Goal: Task Accomplishment & Management: Complete application form

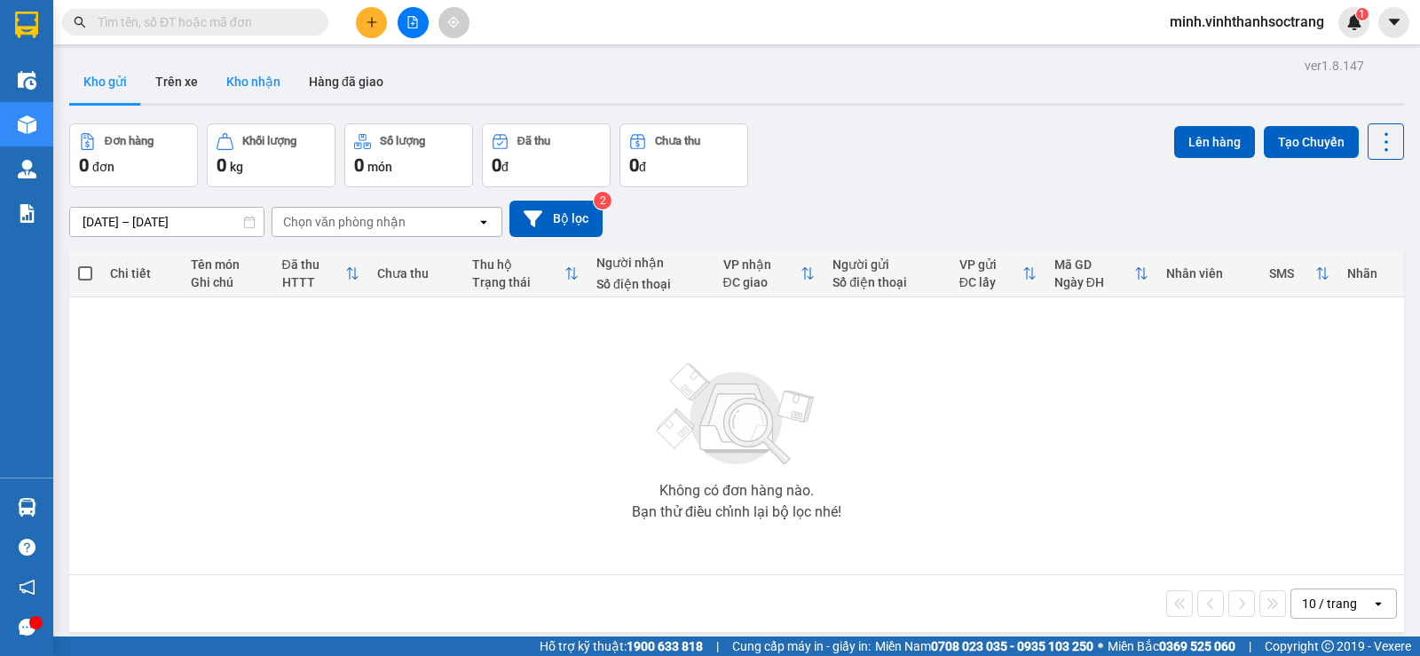
click at [261, 78] on button "Kho nhận" at bounding box center [253, 81] width 83 height 43
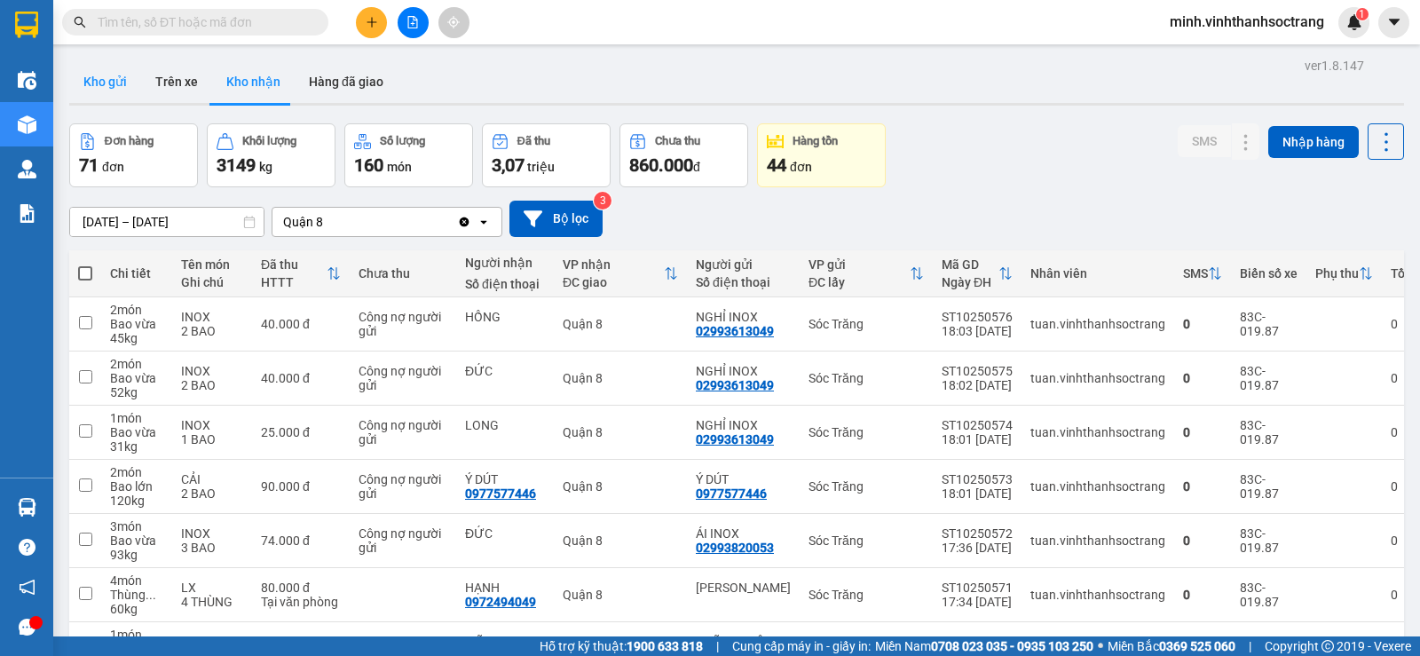
click at [114, 80] on button "Kho gửi" at bounding box center [105, 81] width 72 height 43
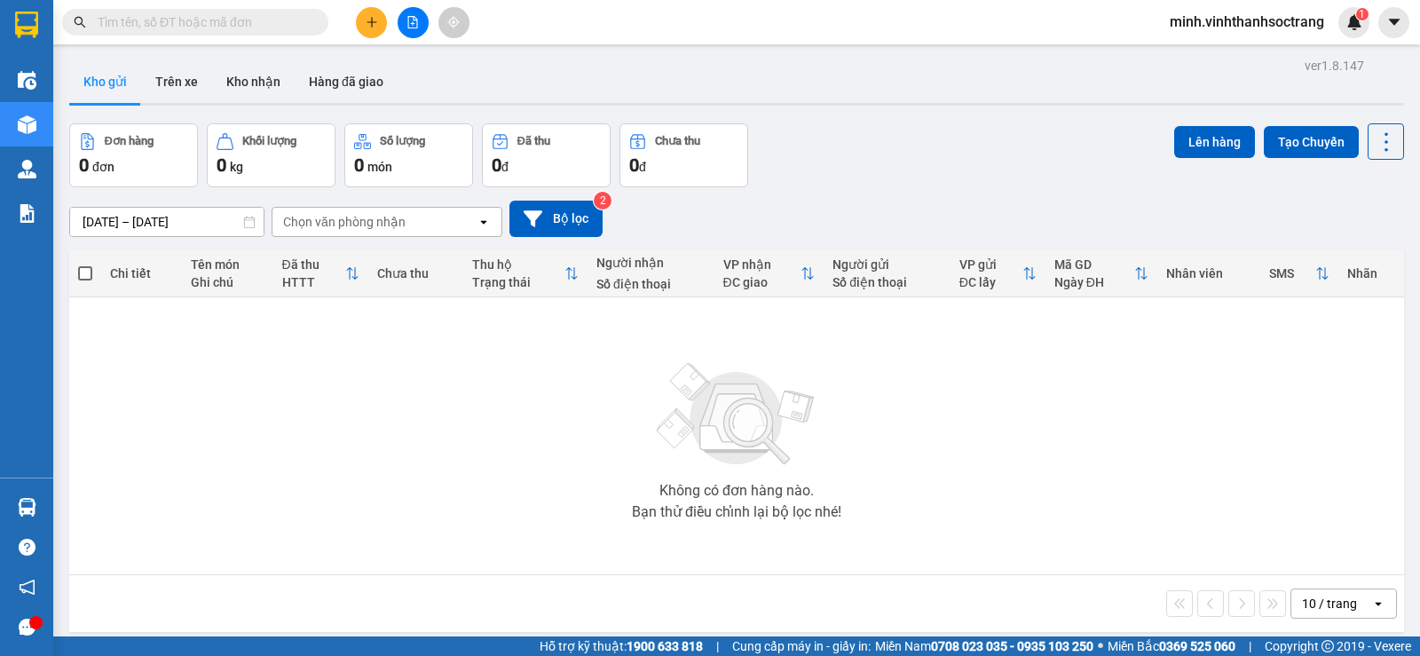
click at [138, 17] on input "text" at bounding box center [202, 22] width 209 height 20
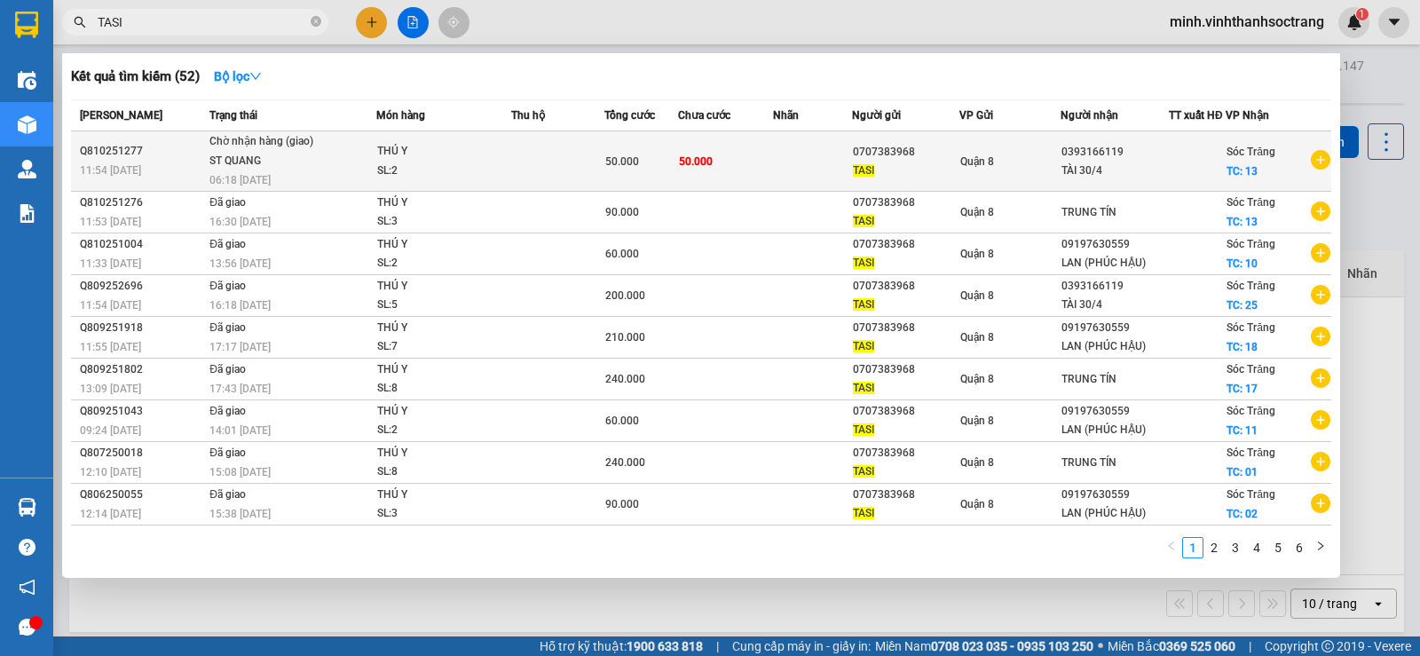
type input "TASI"
click at [1104, 176] on div "TÀI 30/4" at bounding box center [1114, 171] width 106 height 19
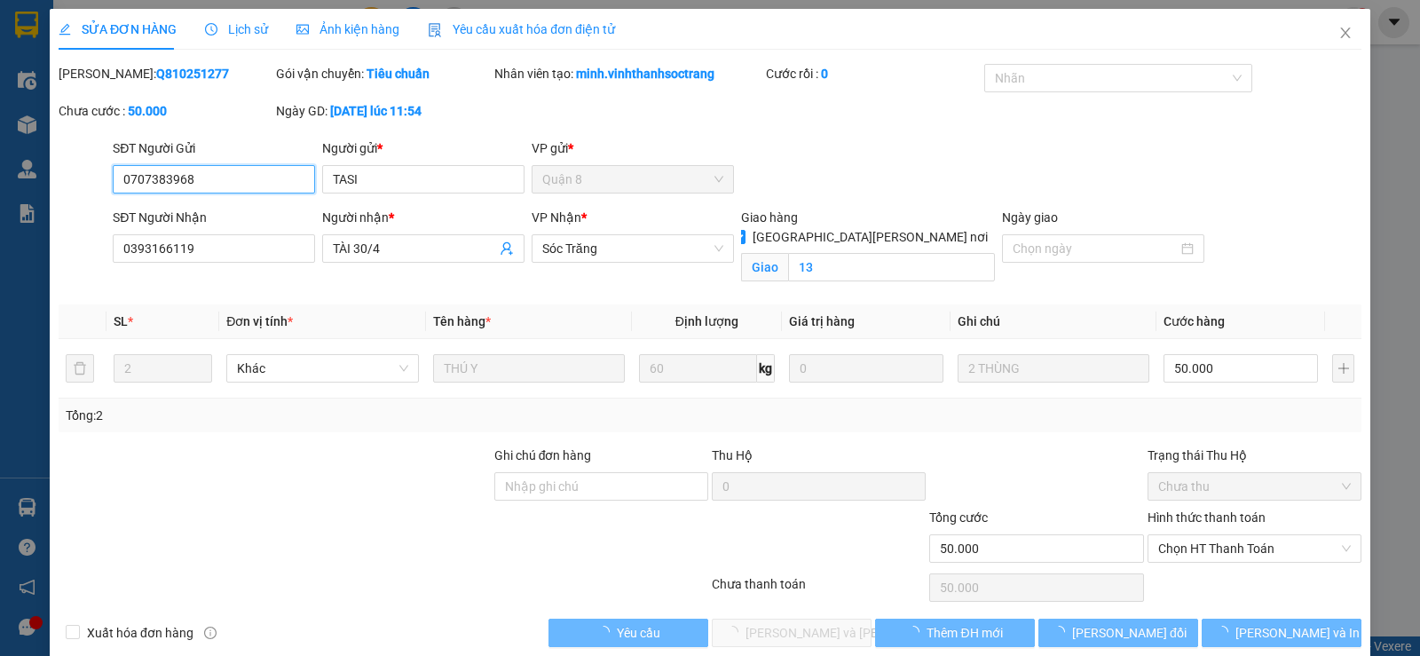
type input "0707383968"
type input "TASI"
type input "0393166119"
type input "TÀI 30/4"
checkbox input "true"
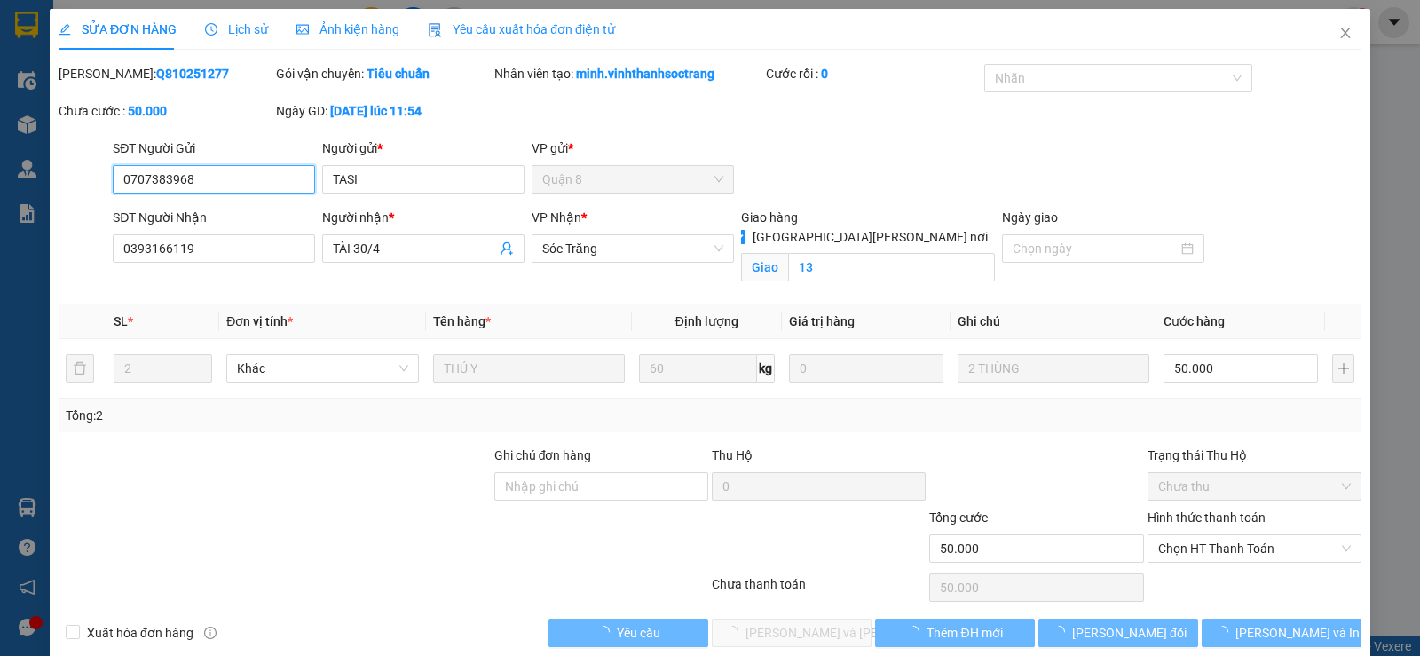
type input "13"
type input "50.000"
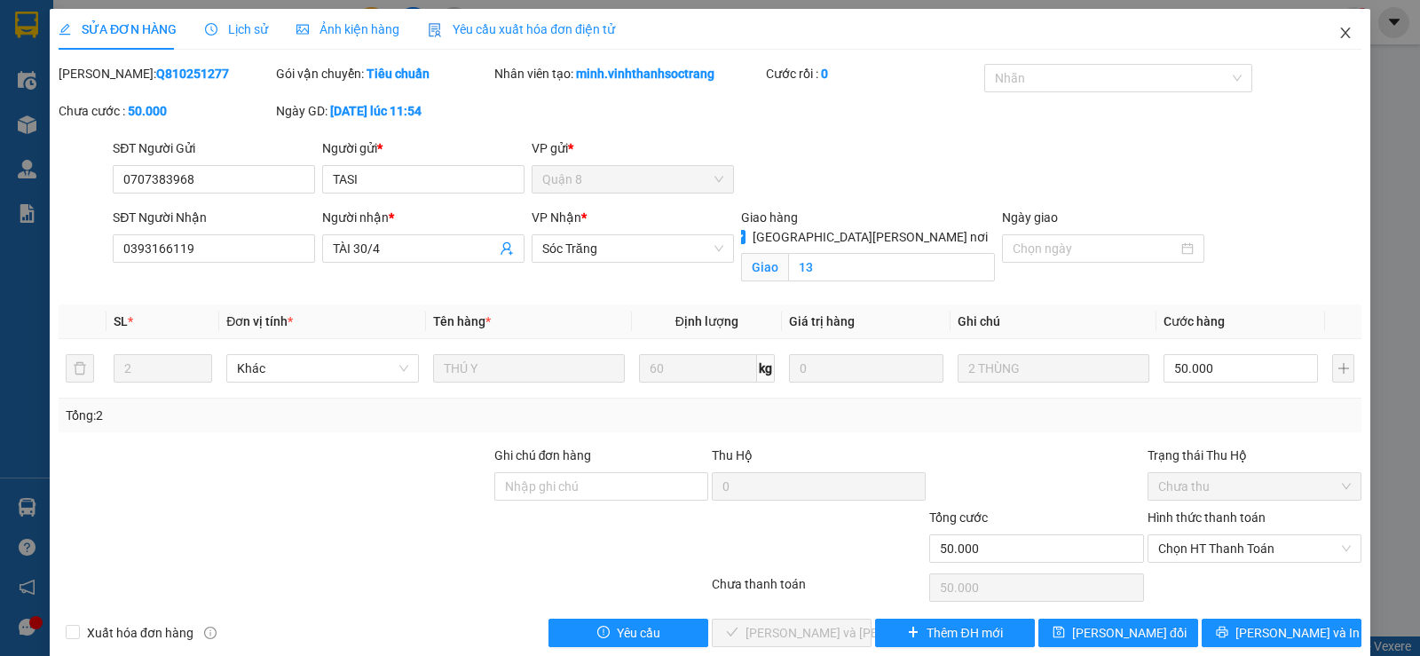
click at [1338, 32] on icon "close" at bounding box center [1345, 33] width 14 height 14
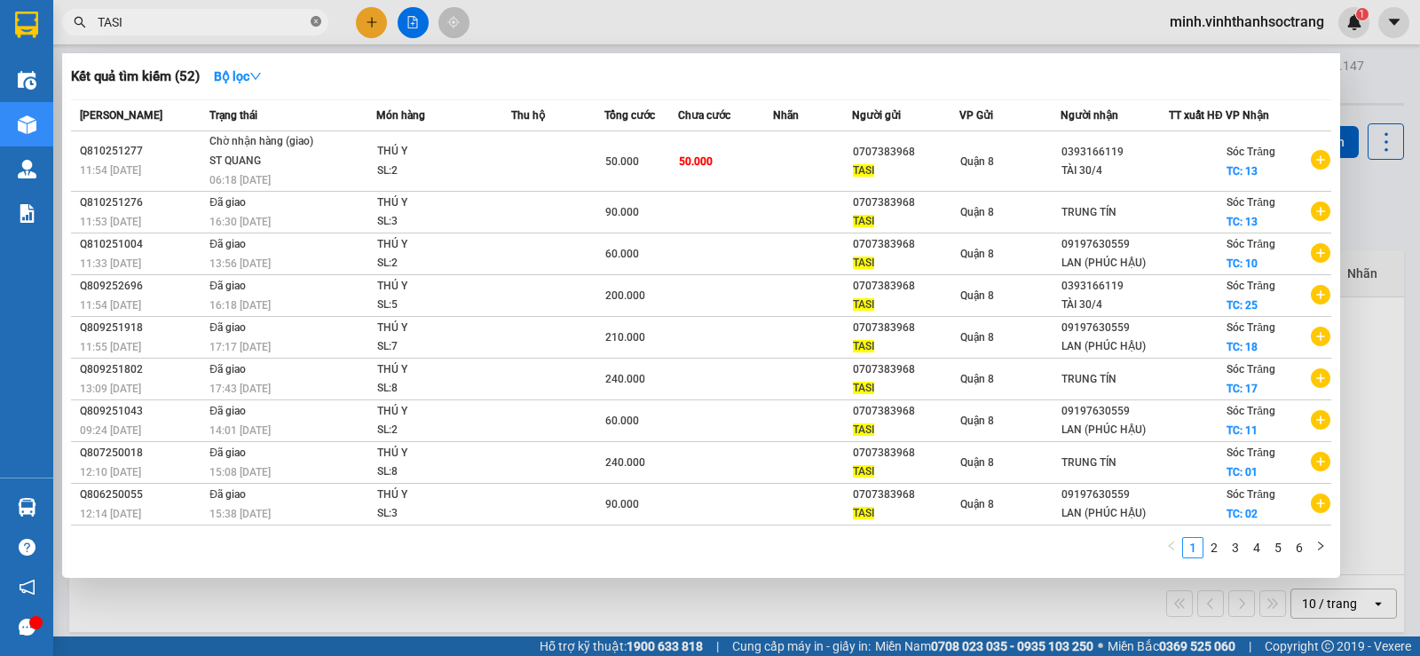
click at [317, 18] on icon "close-circle" at bounding box center [316, 21] width 11 height 11
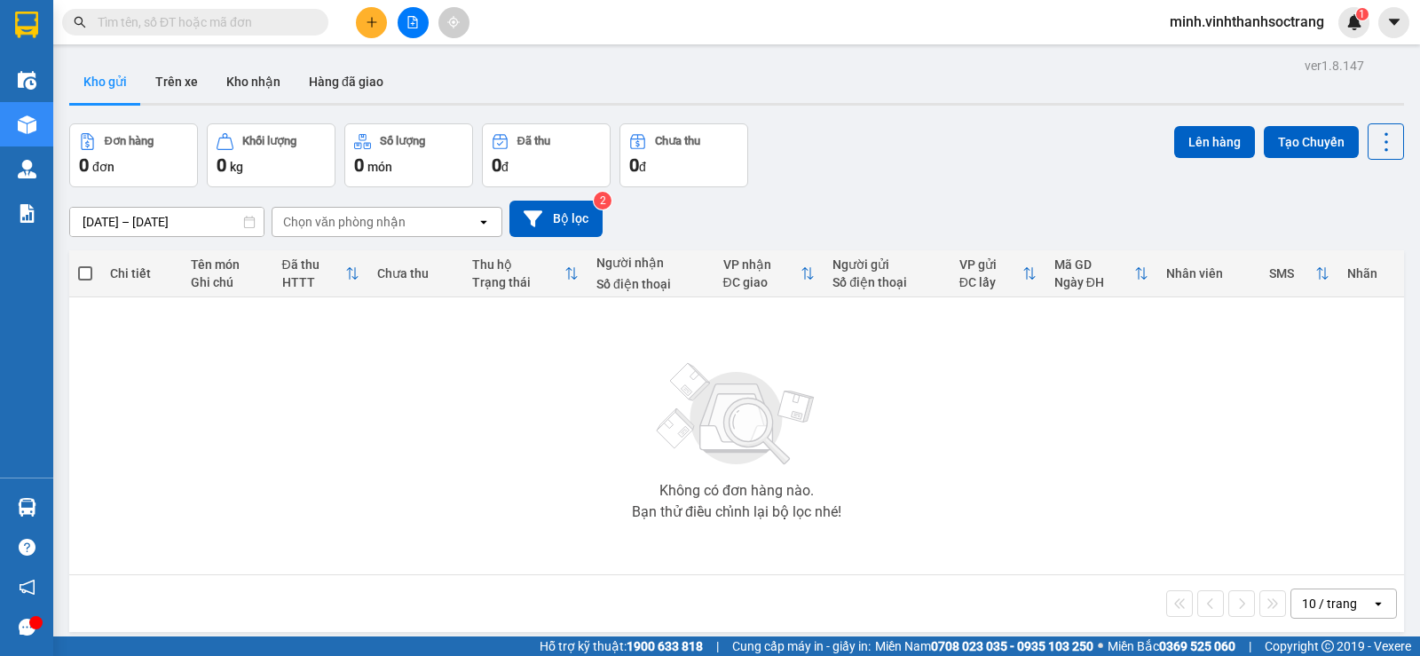
click at [185, 27] on input "text" at bounding box center [202, 22] width 209 height 20
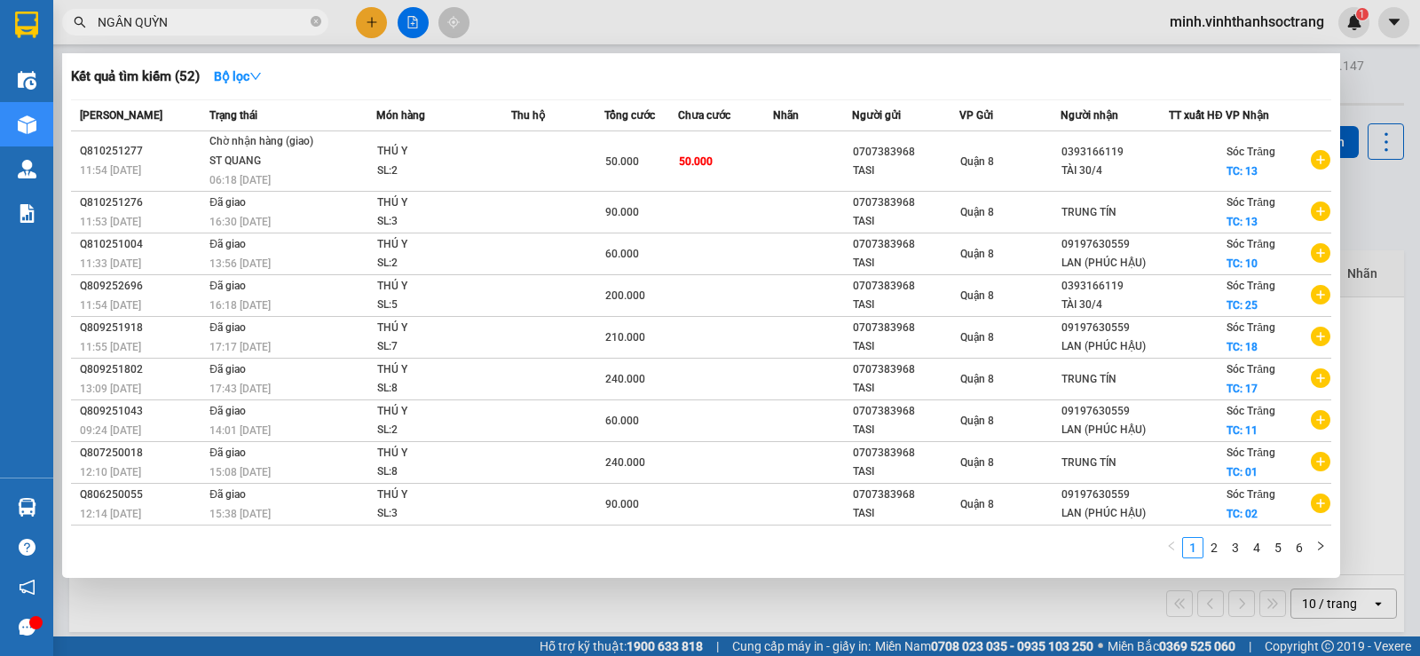
type input "NGÂN QUỲNH"
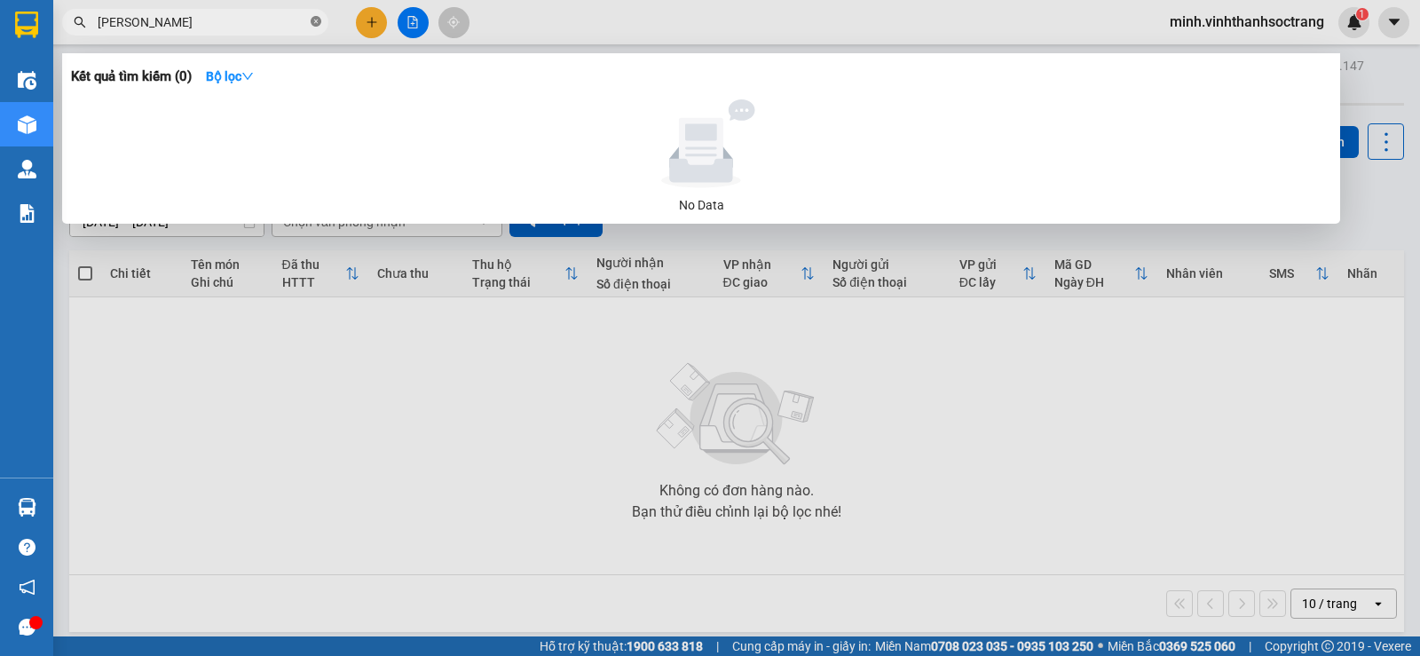
click at [313, 23] on icon "close-circle" at bounding box center [316, 21] width 11 height 11
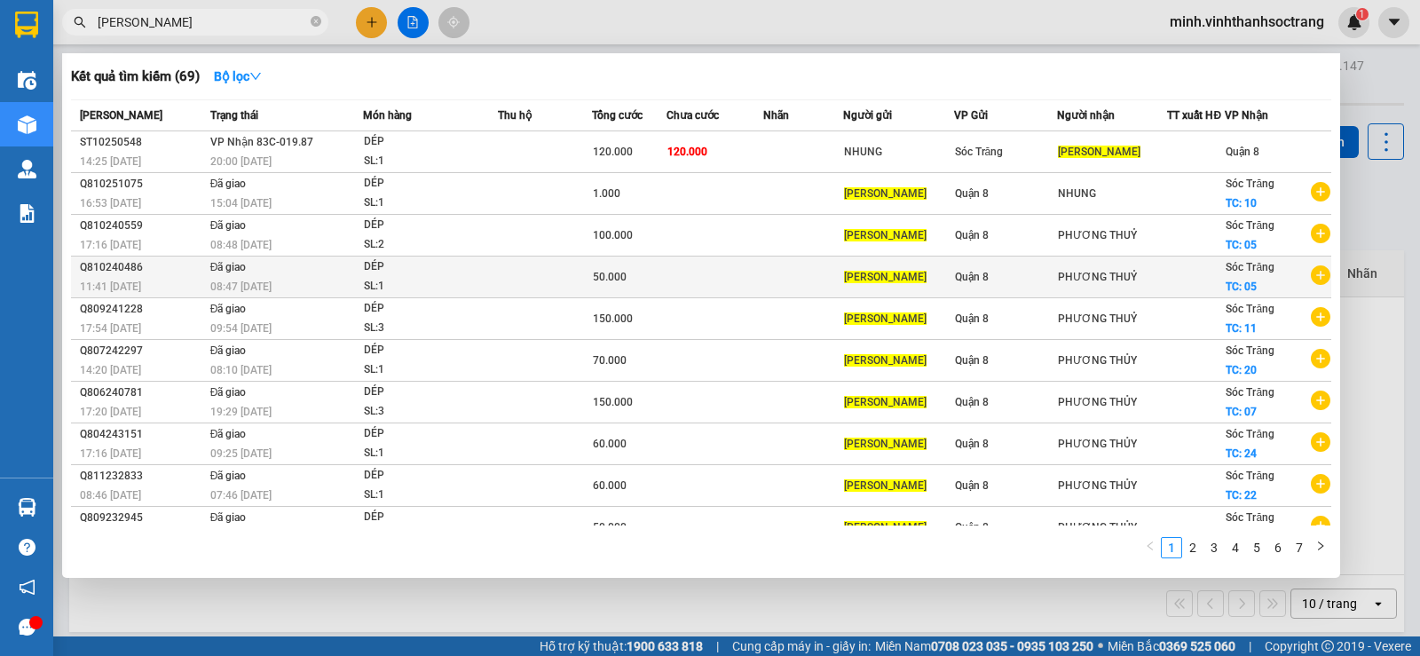
scroll to position [23, 0]
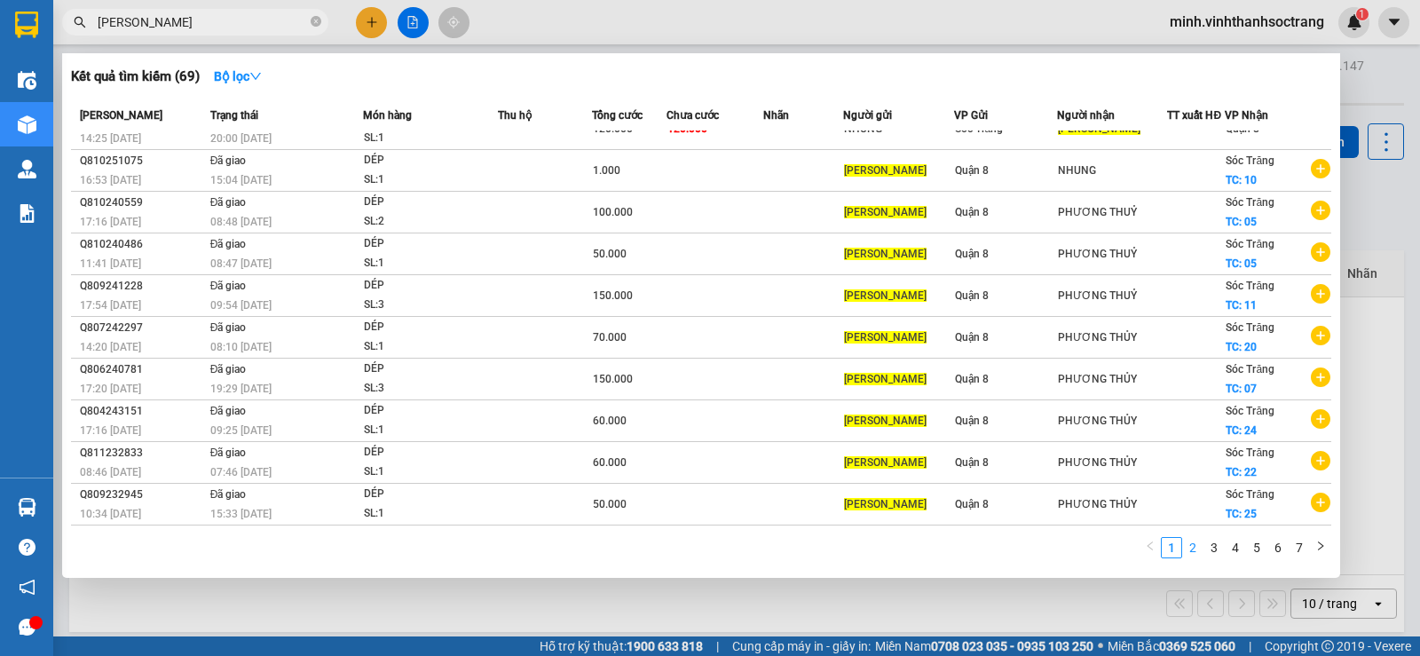
type input "QUỲNH NGÂN"
click at [1183, 550] on link "2" at bounding box center [1193, 548] width 20 height 20
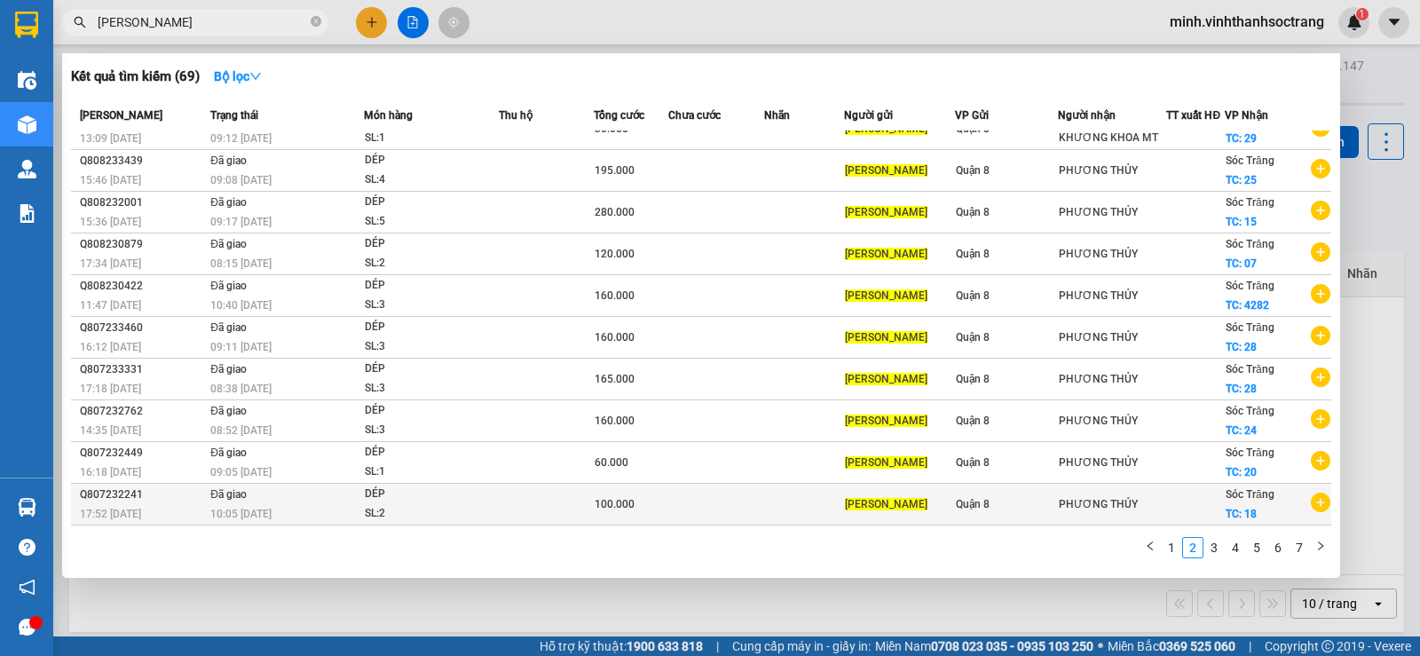
scroll to position [0, 0]
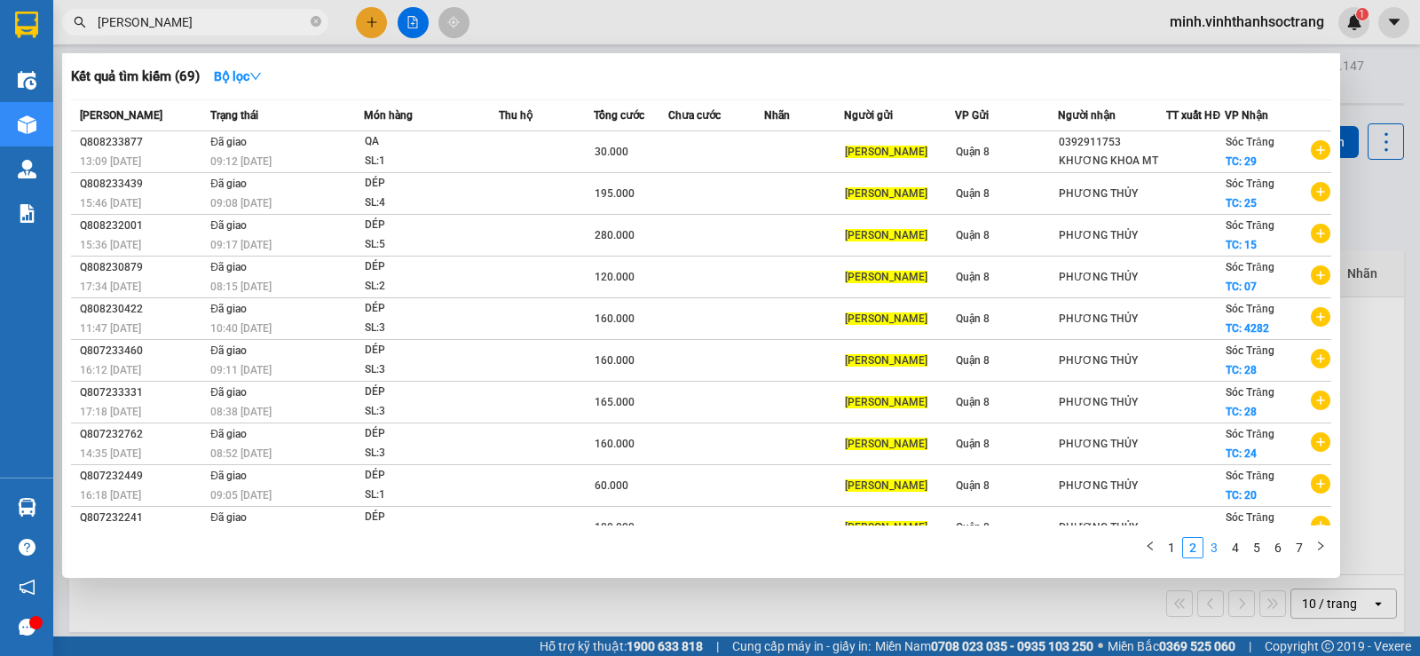
click at [1211, 552] on link "3" at bounding box center [1214, 548] width 20 height 20
click at [1322, 542] on icon "right" at bounding box center [1320, 545] width 11 height 11
click at [1323, 542] on icon "right" at bounding box center [1320, 545] width 11 height 11
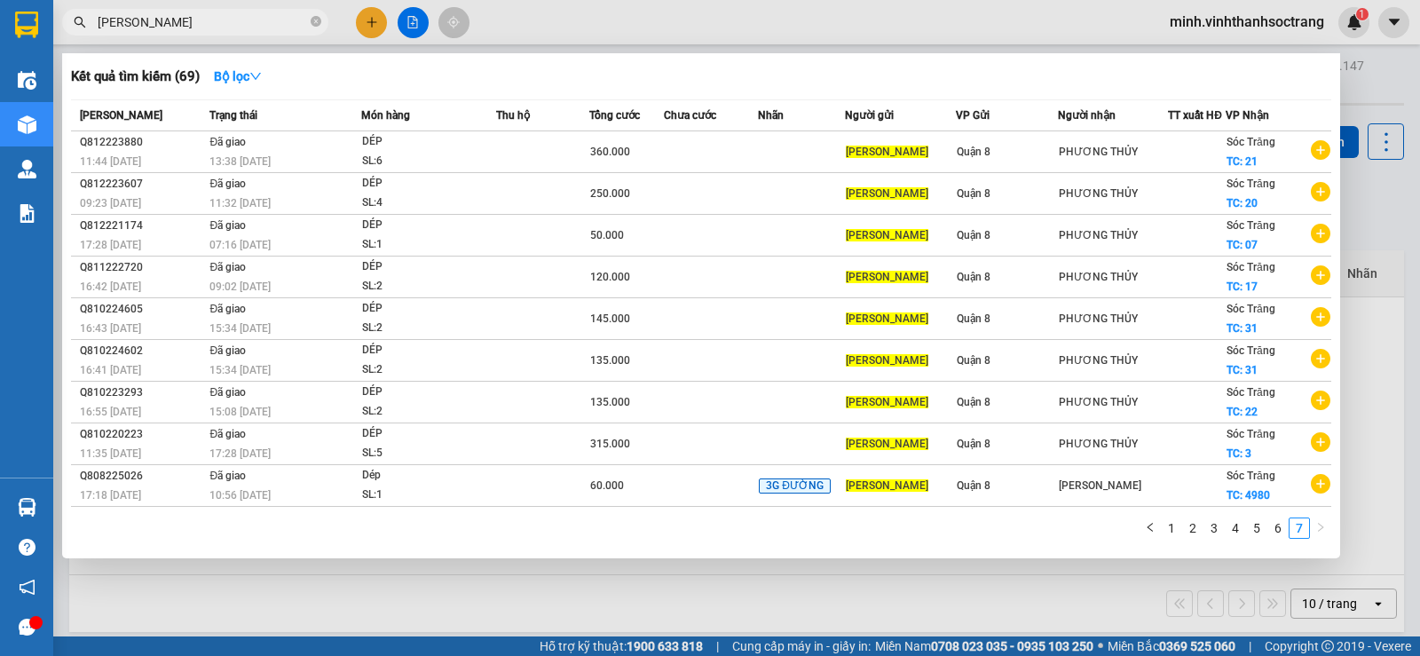
click at [1323, 542] on div "Mã ĐH Trạng thái Món hàng Thu hộ Tổng cước Chưa cước Nhãn Người gửi VP Gửi Ngườ…" at bounding box center [701, 324] width 1260 height 450
click at [1277, 529] on link "6" at bounding box center [1278, 528] width 20 height 20
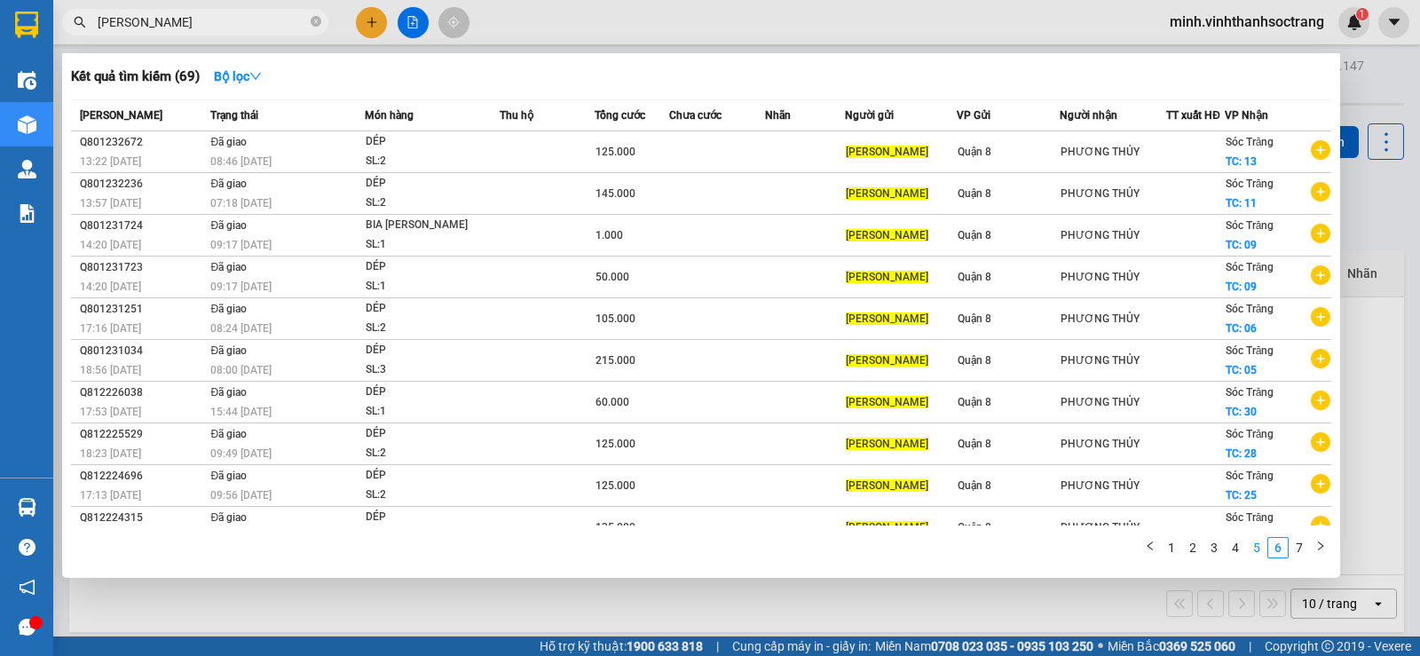
click at [1258, 551] on link "5" at bounding box center [1257, 548] width 20 height 20
click at [1234, 553] on link "4" at bounding box center [1236, 548] width 20 height 20
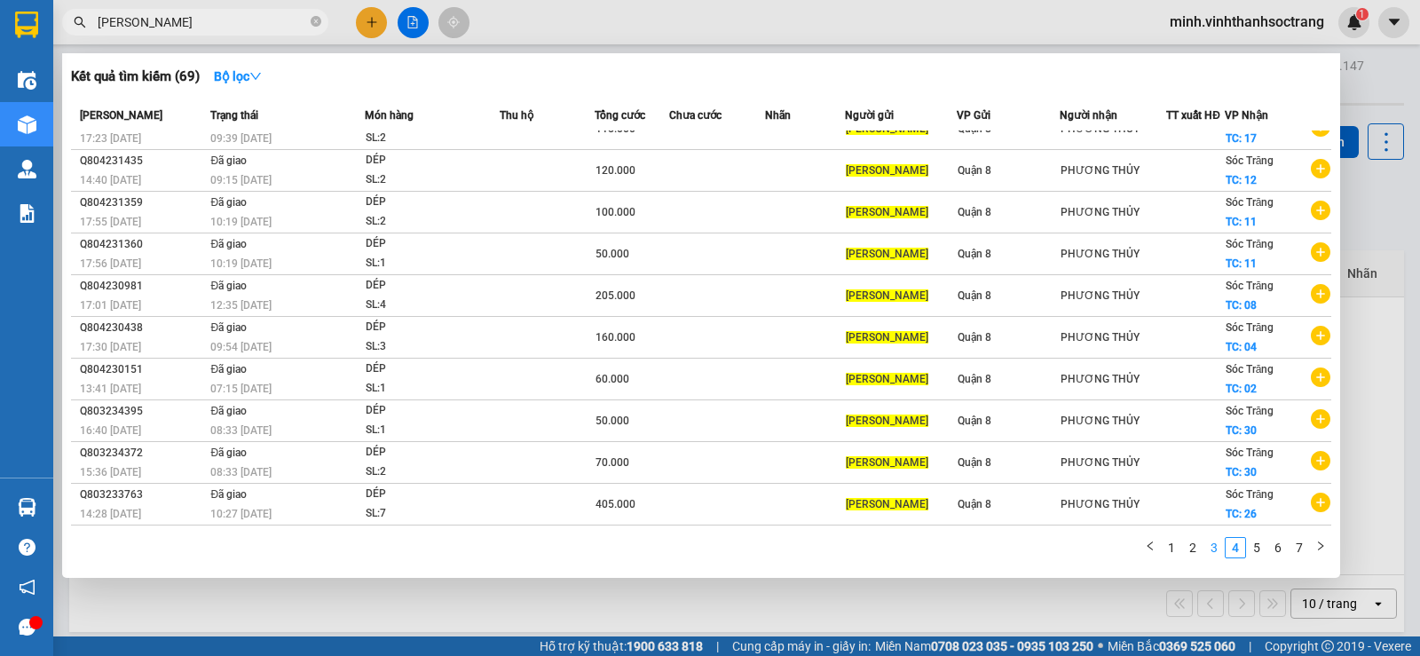
click at [1216, 550] on link "3" at bounding box center [1214, 548] width 20 height 20
click at [1195, 547] on link "2" at bounding box center [1193, 548] width 20 height 20
click at [1172, 548] on link "1" at bounding box center [1172, 548] width 20 height 20
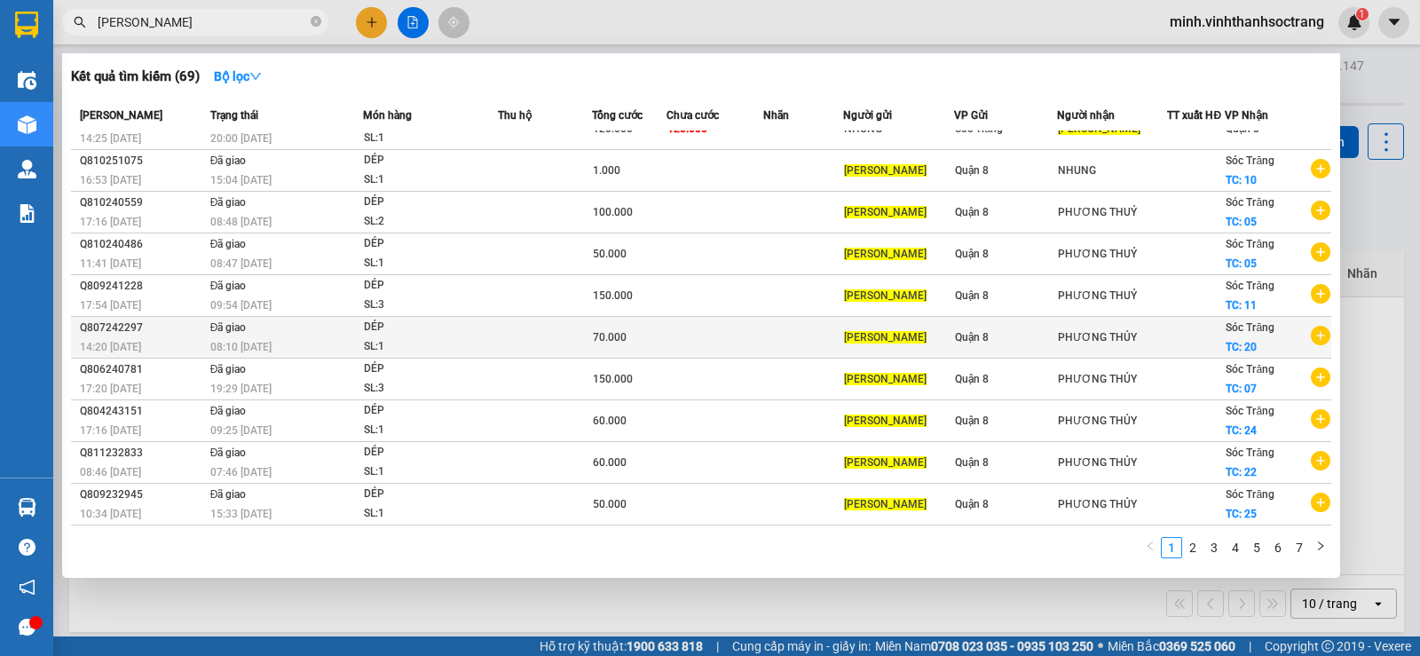
scroll to position [0, 0]
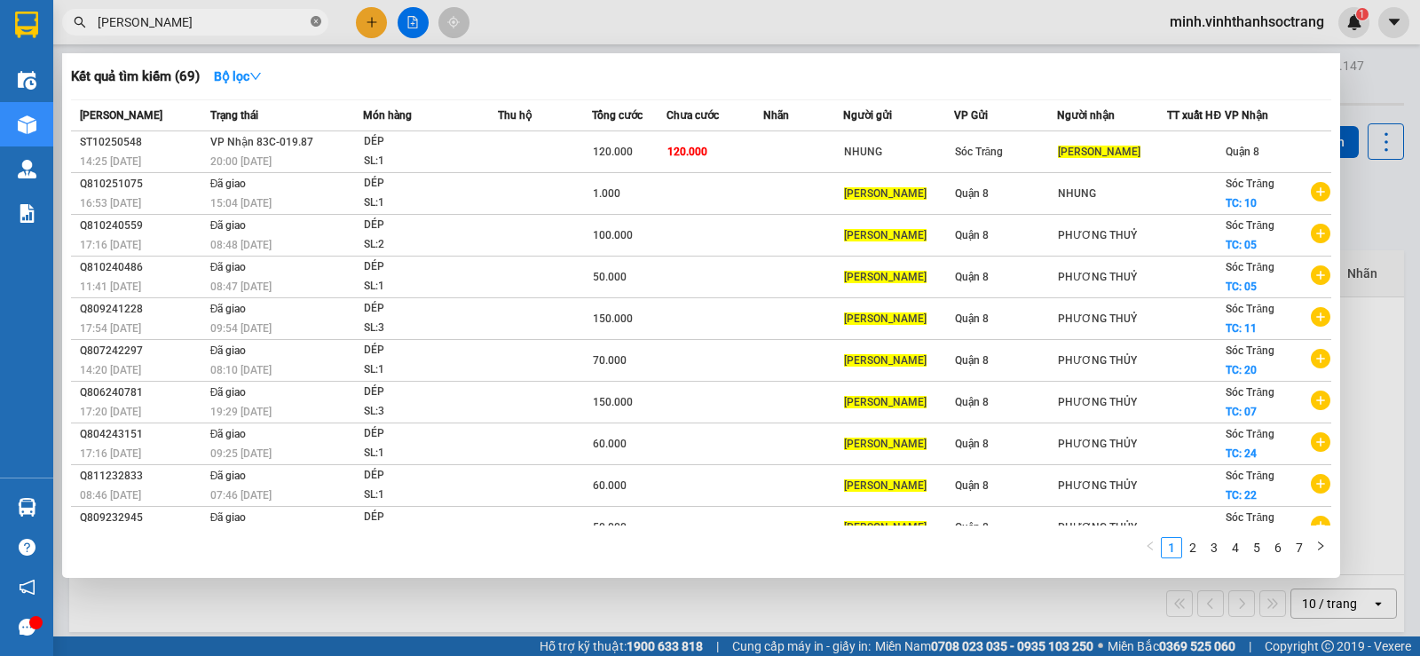
click at [313, 24] on icon "close-circle" at bounding box center [316, 21] width 11 height 11
